Goal: Find contact information: Find contact information

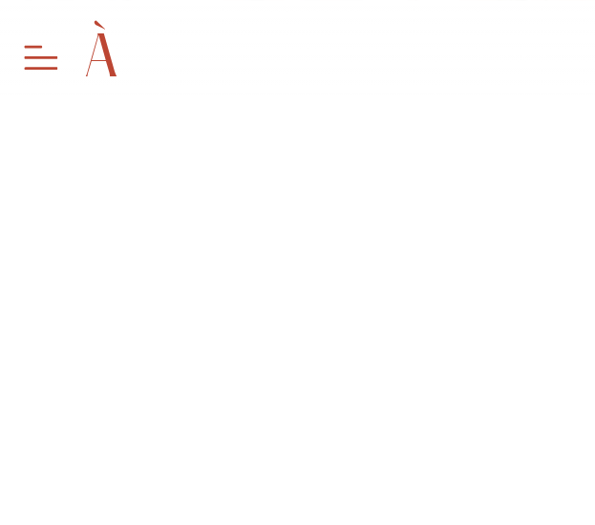
scroll to position [1346, 0]
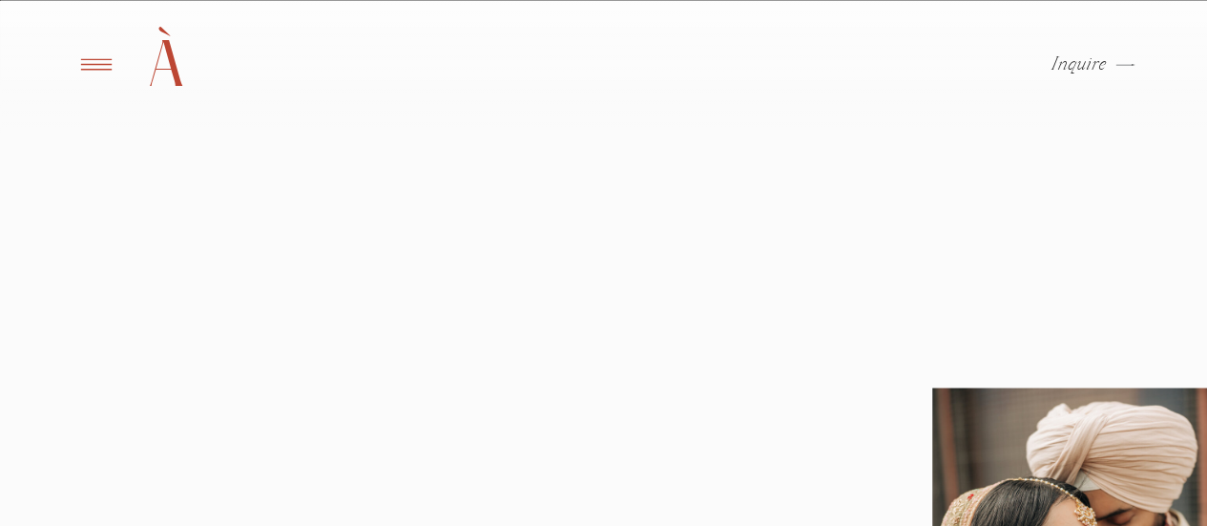
scroll to position [1634, 0]
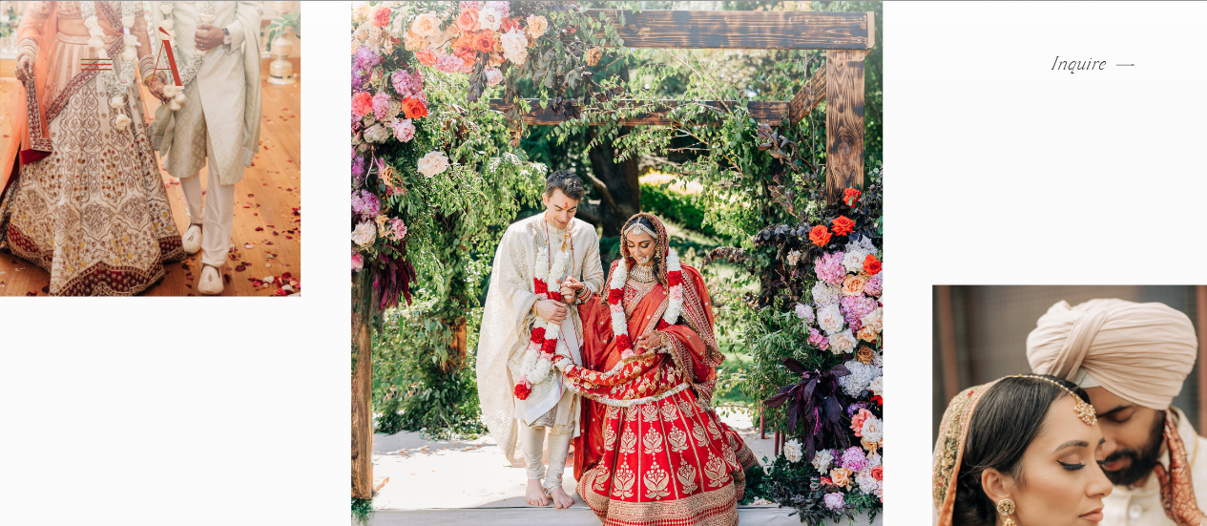
click at [1078, 67] on p "Inquire" at bounding box center [1080, 64] width 56 height 19
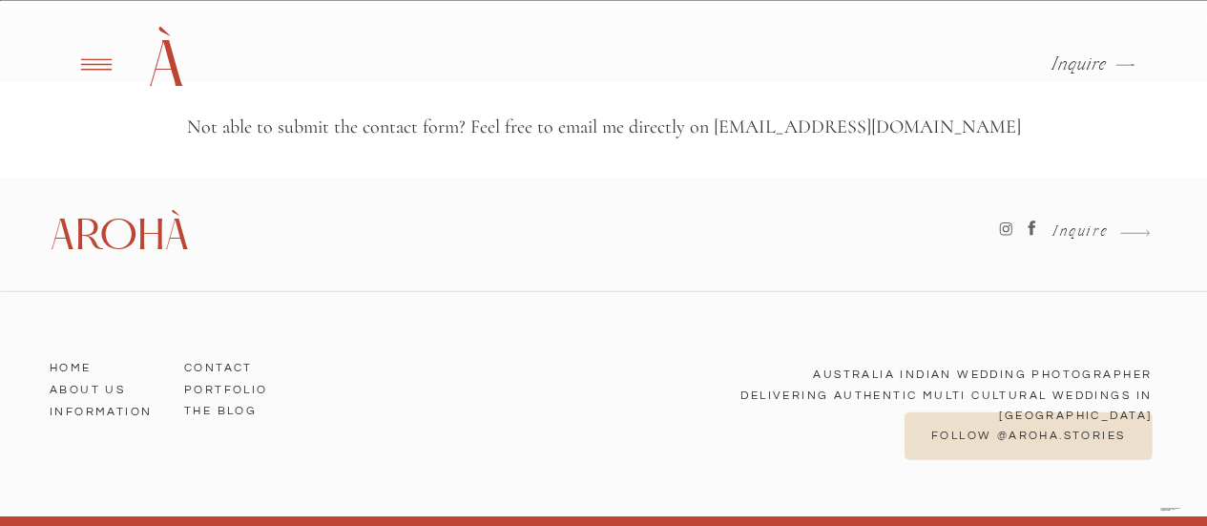
scroll to position [2705, 0]
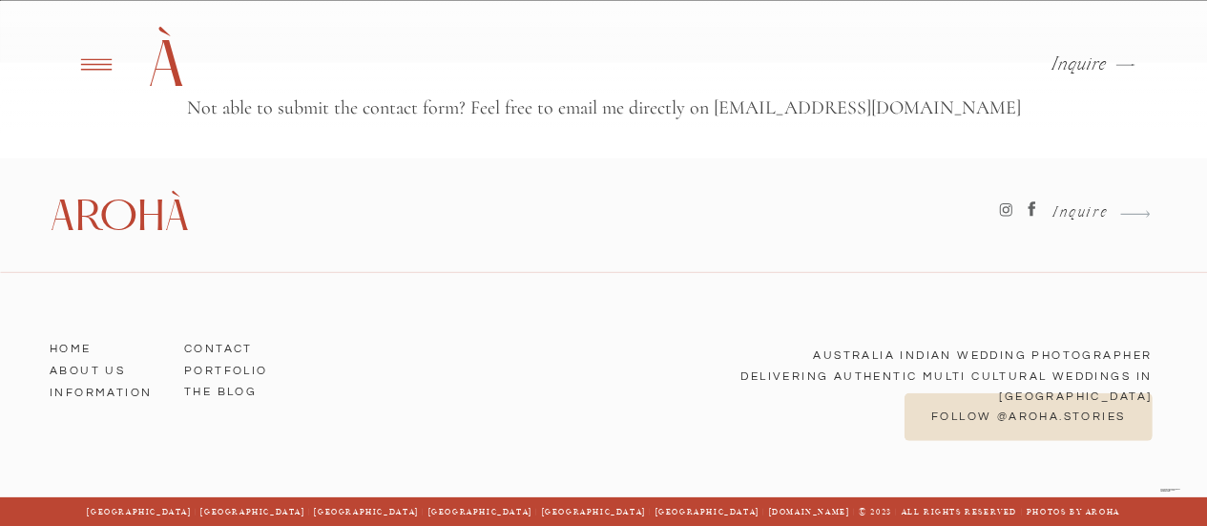
click at [226, 347] on h3 "Contact" at bounding box center [238, 345] width 109 height 17
click at [216, 348] on h3 "Contact" at bounding box center [238, 345] width 109 height 17
click at [239, 346] on h3 "Contact" at bounding box center [238, 345] width 109 height 17
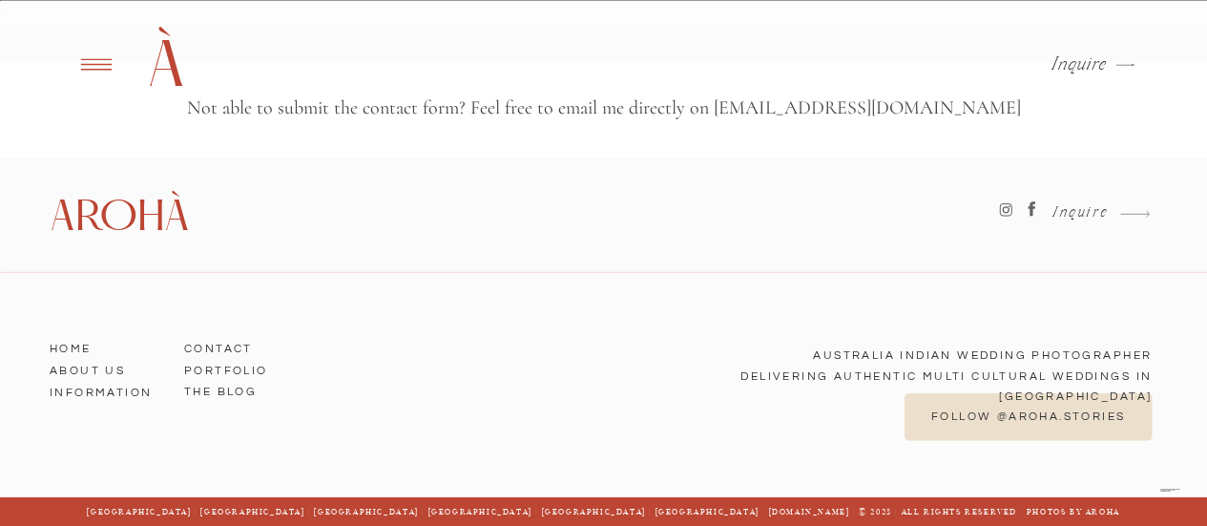
click at [239, 346] on h3 "Contact" at bounding box center [238, 345] width 109 height 17
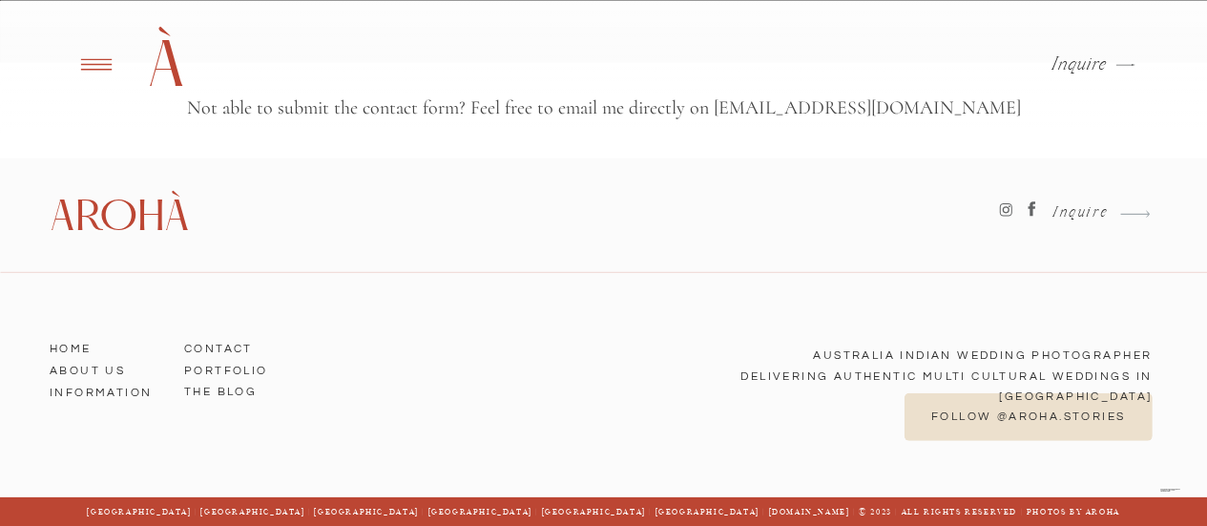
click at [239, 346] on h3 "Contact" at bounding box center [238, 345] width 109 height 17
click at [226, 346] on h3 "Contact" at bounding box center [238, 345] width 109 height 17
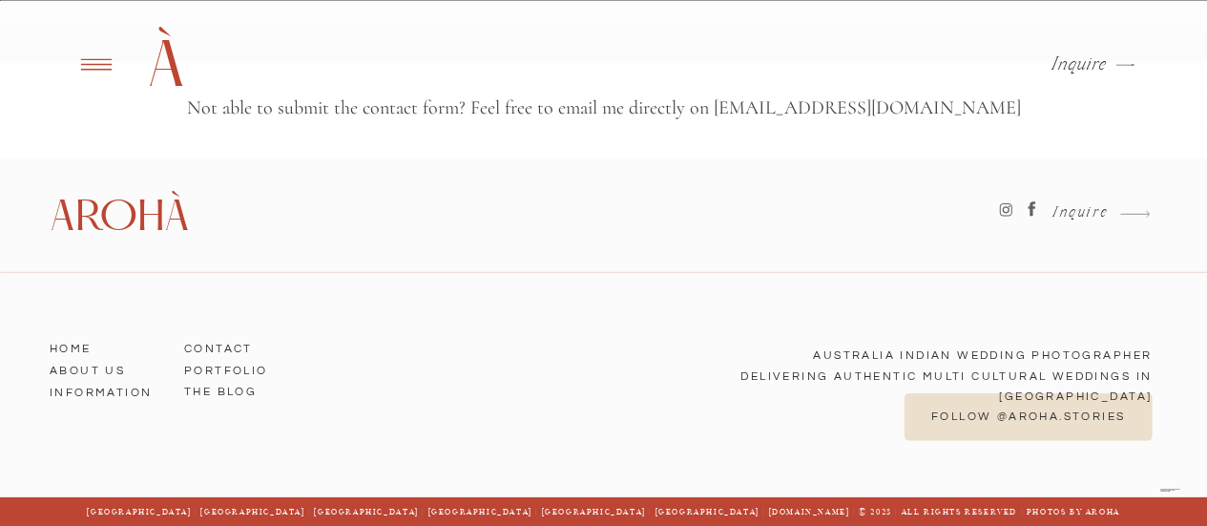
click at [226, 346] on h3 "Contact" at bounding box center [238, 345] width 109 height 17
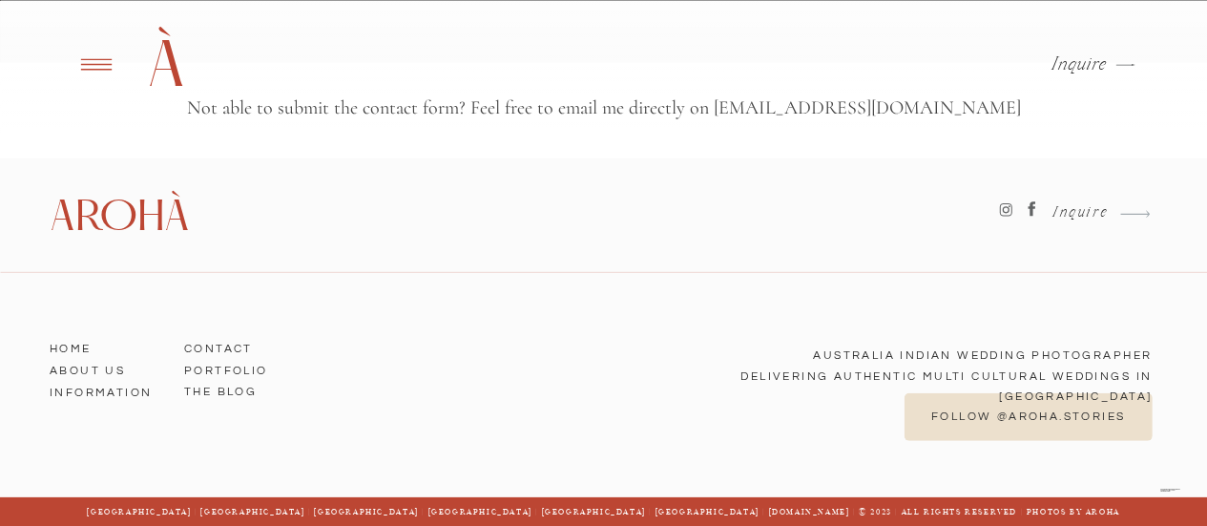
click at [226, 346] on h3 "Contact" at bounding box center [238, 345] width 109 height 17
drag, startPoint x: 948, startPoint y: 105, endPoint x: 792, endPoint y: 100, distance: 155.7
click at [792, 100] on div at bounding box center [603, 67] width 1207 height 134
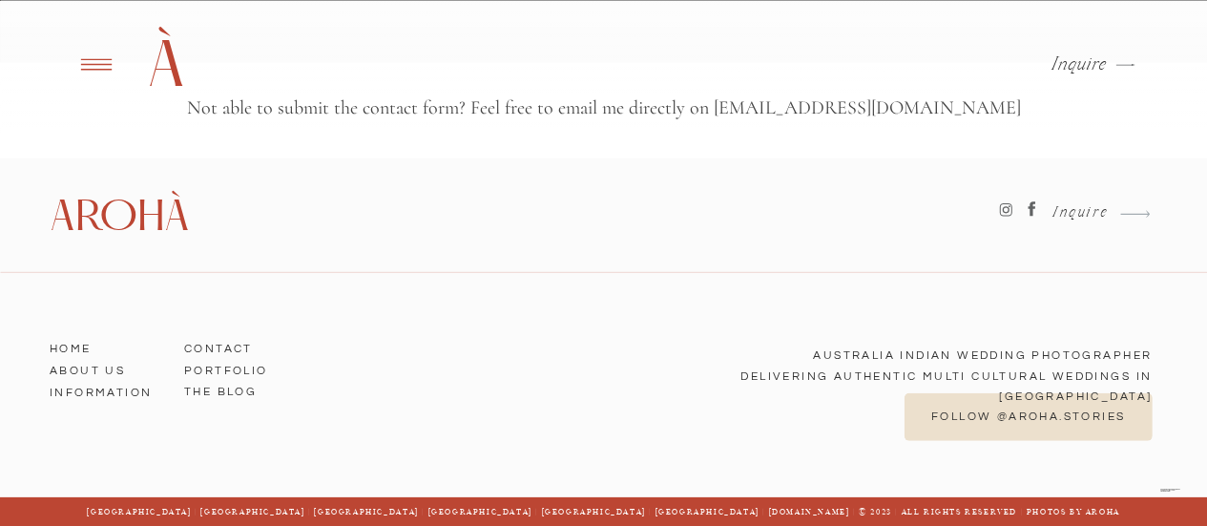
drag, startPoint x: 792, startPoint y: 100, endPoint x: 950, endPoint y: 91, distance: 157.8
click at [950, 91] on div at bounding box center [603, 67] width 1207 height 134
drag, startPoint x: 950, startPoint y: 91, endPoint x: 902, endPoint y: 91, distance: 47.7
click at [902, 91] on div at bounding box center [603, 67] width 1207 height 134
